Goal: Task Accomplishment & Management: Manage account settings

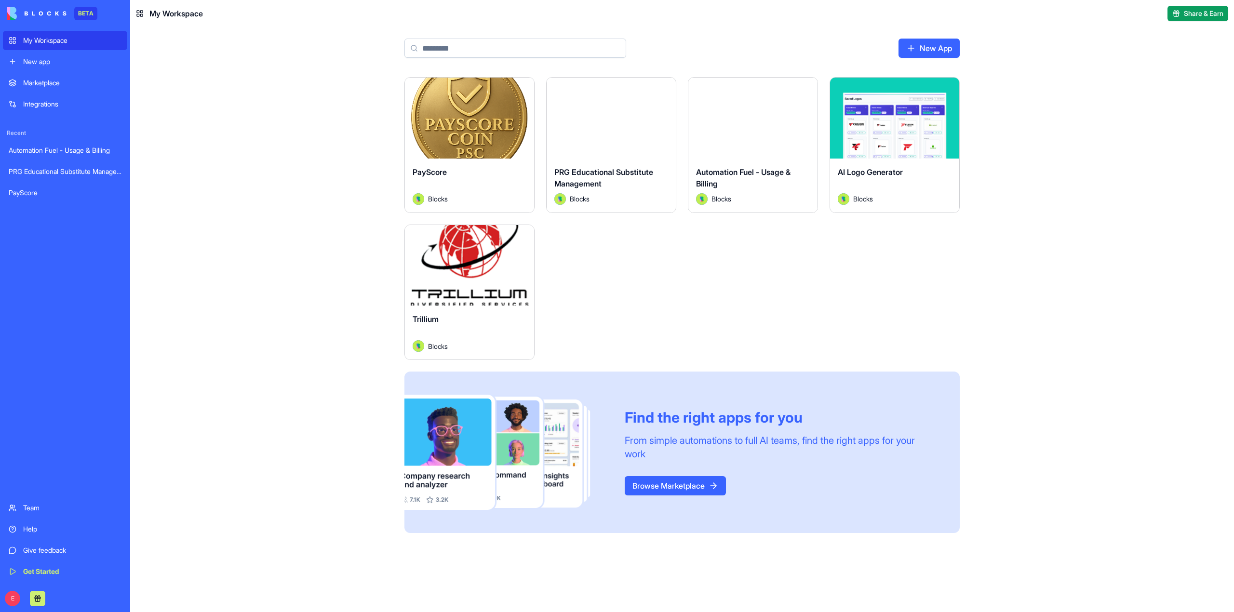
click at [42, 509] on div "Team" at bounding box center [72, 508] width 98 height 10
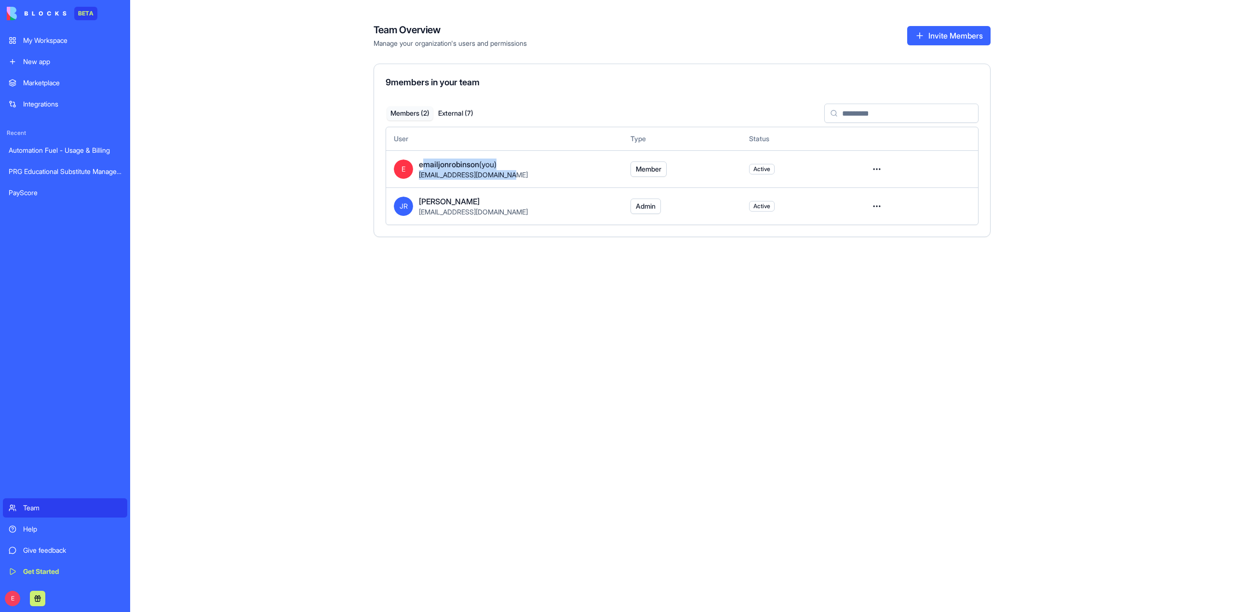
drag, startPoint x: 421, startPoint y: 166, endPoint x: 585, endPoint y: 197, distance: 166.3
click at [508, 179] on div "emailjonrobinson (you) [EMAIL_ADDRESS][DOMAIN_NAME]" at bounding box center [517, 169] width 196 height 21
click at [876, 168] on html "BETA My Workspace New app Marketplace Integrations Recent Automation Fuel - Usa…" at bounding box center [617, 306] width 1234 height 612
click at [843, 288] on html "BETA My Workspace New app Marketplace Integrations Recent Automation Fuel - Usa…" at bounding box center [617, 306] width 1234 height 612
click at [450, 114] on button "External ( 7 )" at bounding box center [456, 114] width 46 height 14
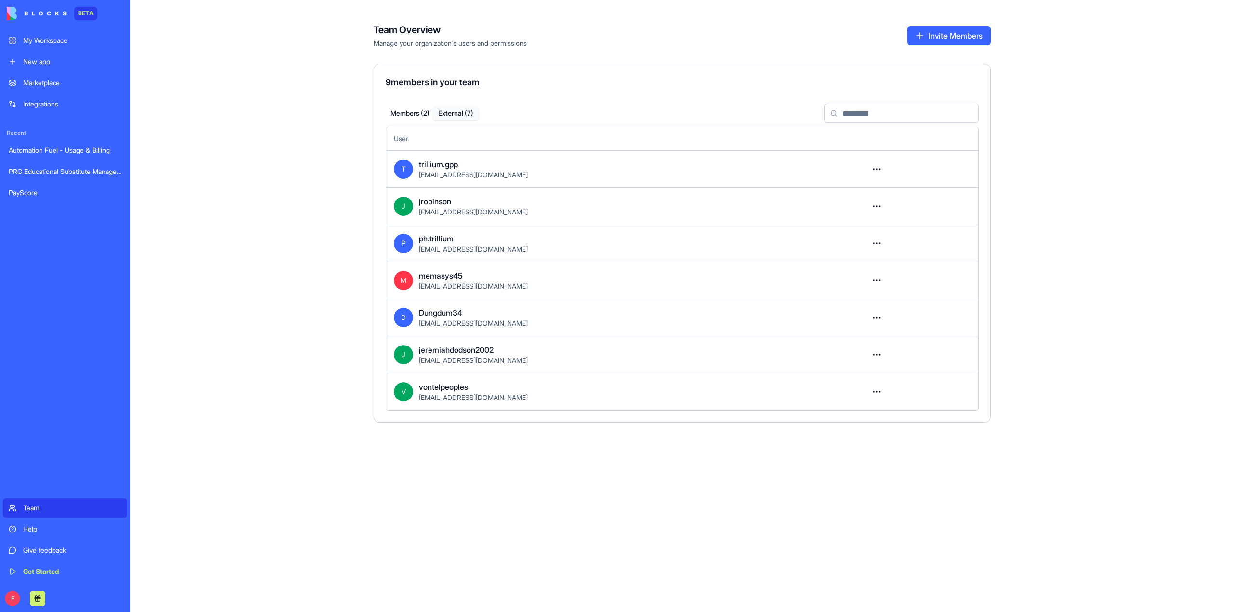
click at [415, 114] on button "Members ( 2 )" at bounding box center [410, 114] width 46 height 14
click at [474, 110] on button "External ( 7 )" at bounding box center [456, 114] width 46 height 14
click at [406, 118] on button "Members ( 2 )" at bounding box center [410, 114] width 46 height 14
click at [461, 116] on button "External ( 7 )" at bounding box center [456, 114] width 46 height 14
click at [873, 321] on html "BETA My Workspace New app Marketplace Integrations Recent Automation Fuel - Usa…" at bounding box center [617, 306] width 1234 height 612
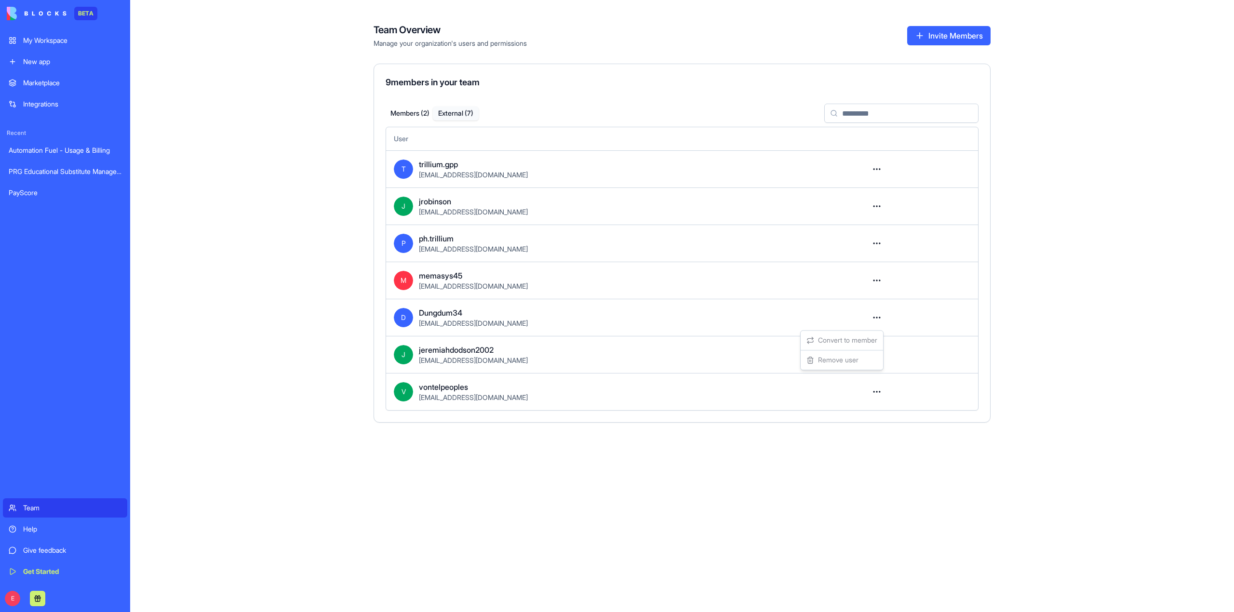
click at [522, 315] on html "BETA My Workspace New app Marketplace Integrations Recent Automation Fuel - Usa…" at bounding box center [617, 306] width 1234 height 612
